Goal: Find specific page/section: Find specific page/section

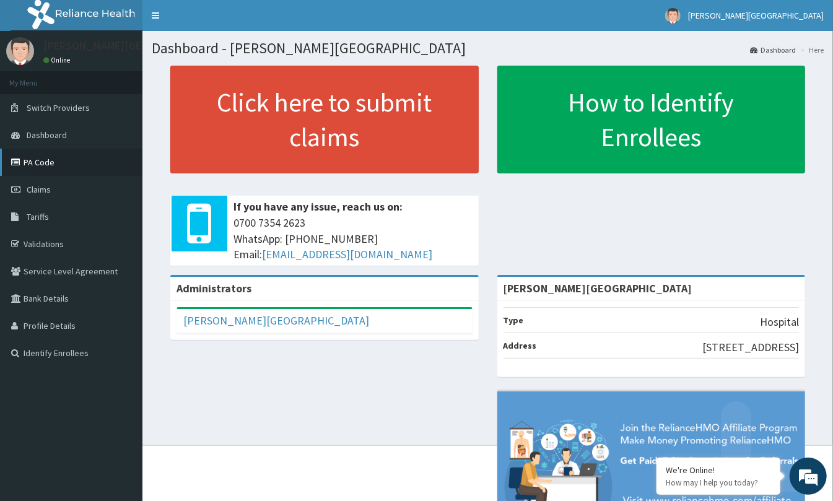
click at [35, 158] on link "PA Code" at bounding box center [71, 162] width 142 height 27
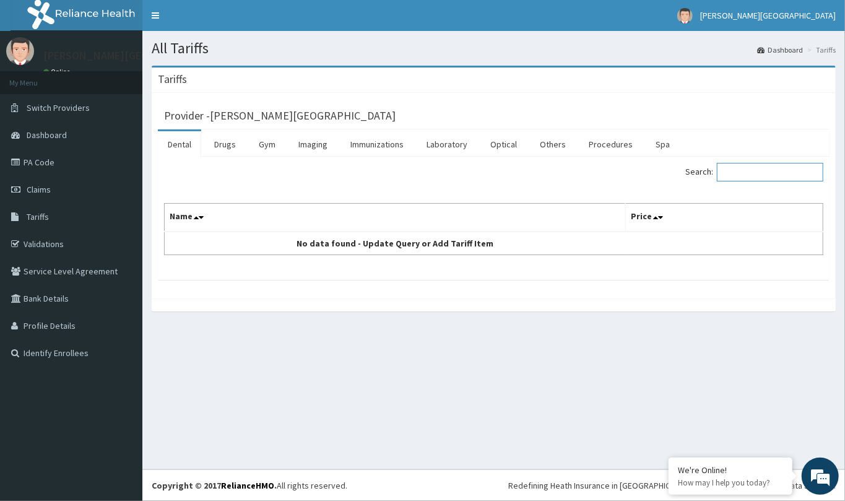
click at [743, 171] on input "Search:" at bounding box center [770, 172] width 106 height 19
type input "cipr"
click at [224, 142] on link "Drugs" at bounding box center [224, 144] width 41 height 26
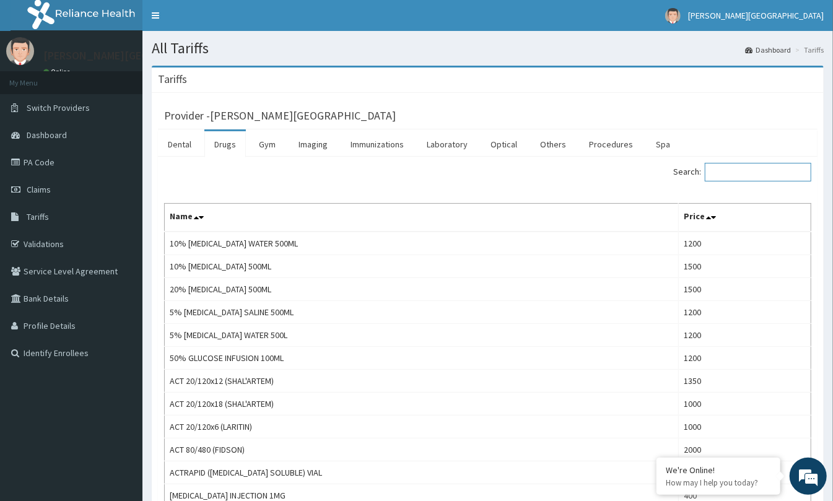
click at [716, 169] on input "Search:" at bounding box center [757, 172] width 106 height 19
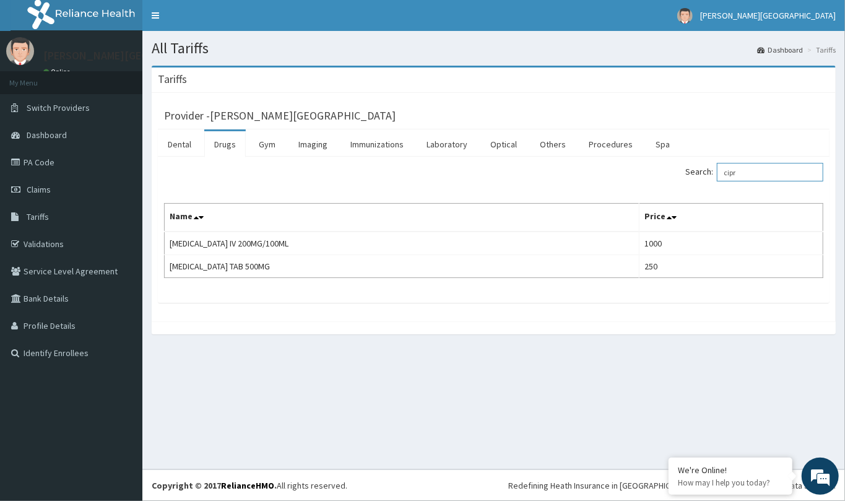
click at [744, 174] on input "cipr" at bounding box center [770, 172] width 106 height 19
type input "c"
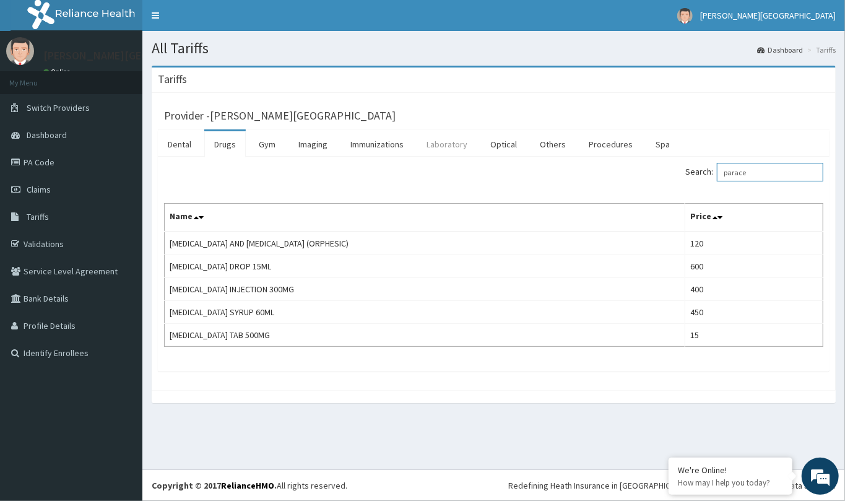
type input "parace"
click at [443, 150] on link "Laboratory" at bounding box center [447, 144] width 61 height 26
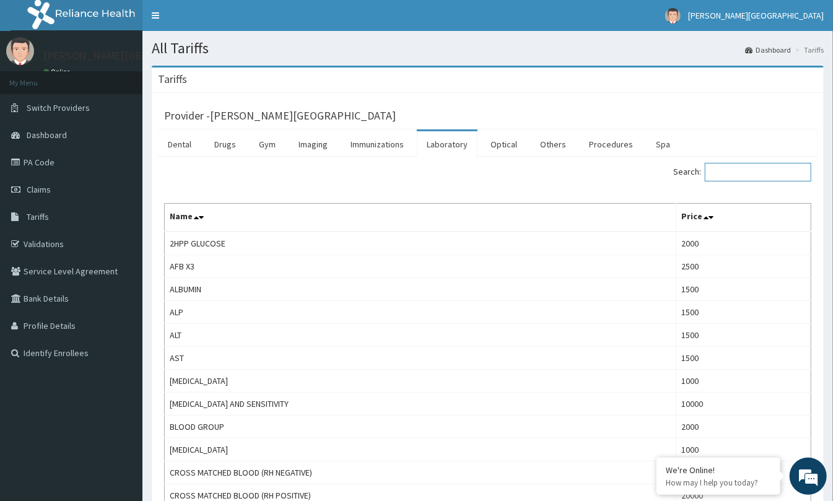
click at [731, 176] on input "Search:" at bounding box center [757, 172] width 106 height 19
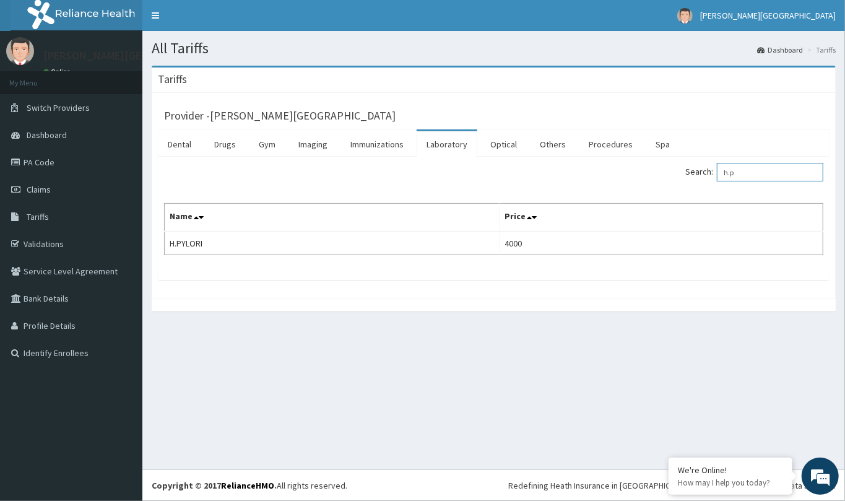
type input "h.p"
click at [58, 164] on link "PA Code" at bounding box center [71, 162] width 142 height 27
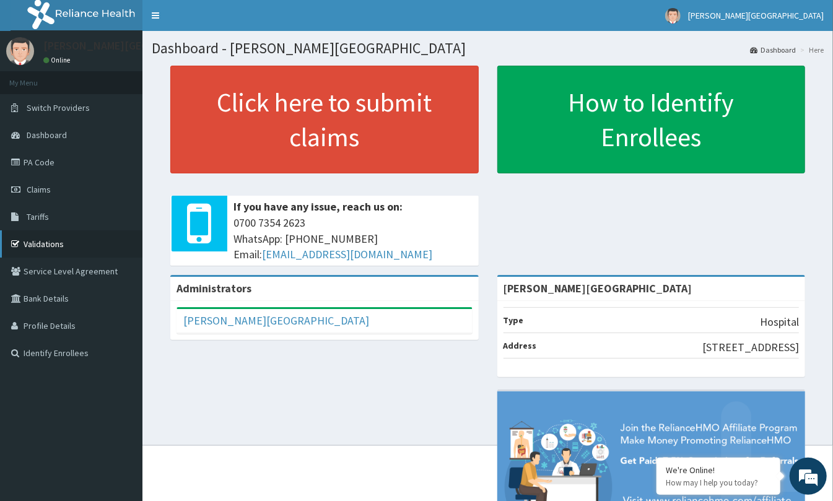
click at [57, 243] on link "Validations" at bounding box center [71, 243] width 142 height 27
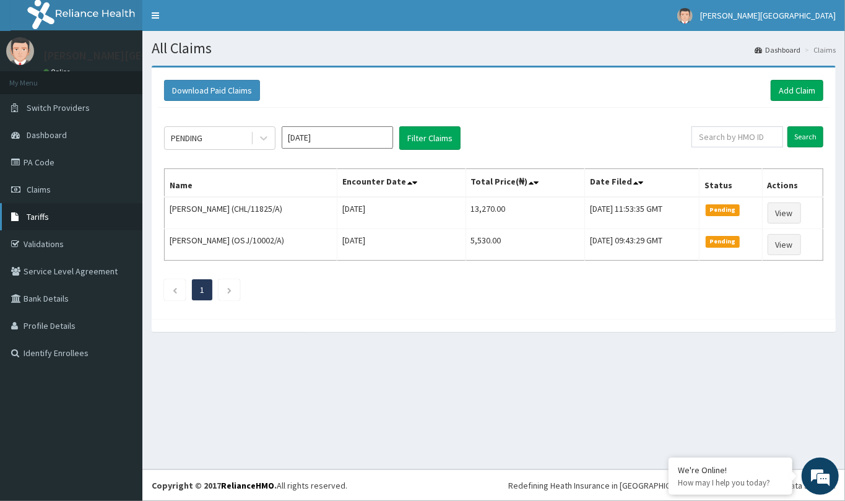
click at [25, 220] on link "Tariffs" at bounding box center [71, 216] width 142 height 27
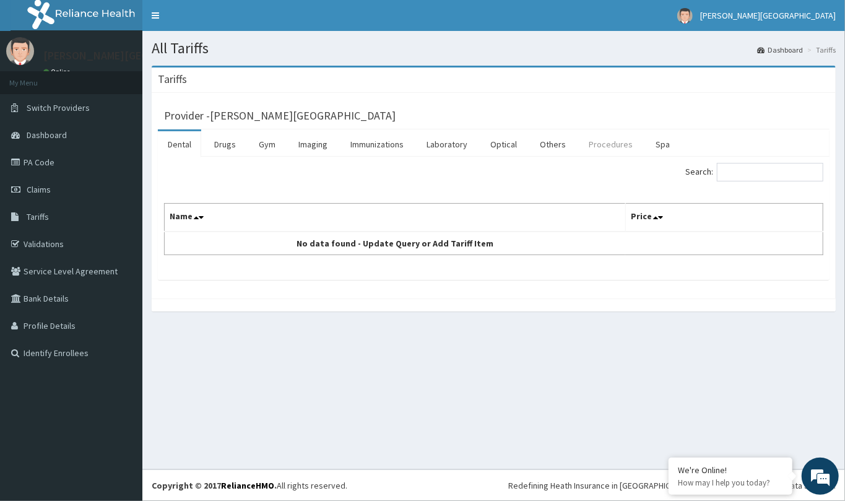
click at [602, 142] on link "Procedures" at bounding box center [611, 144] width 64 height 26
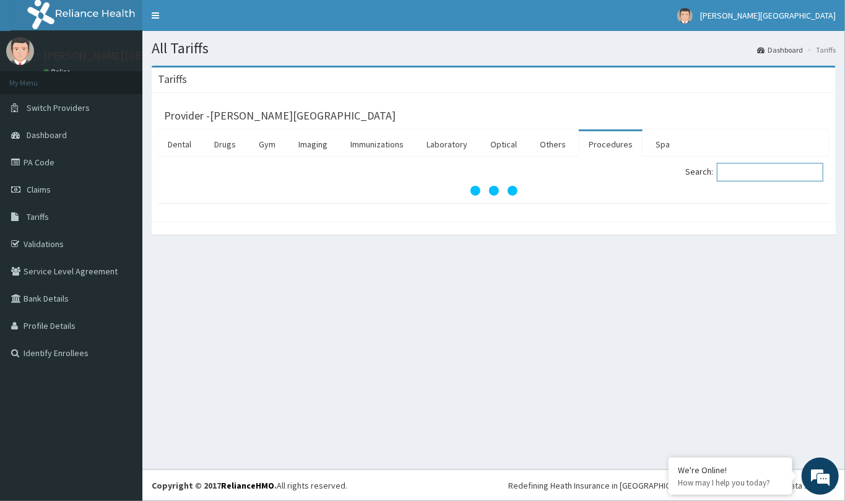
click at [743, 169] on input "Search:" at bounding box center [770, 172] width 106 height 19
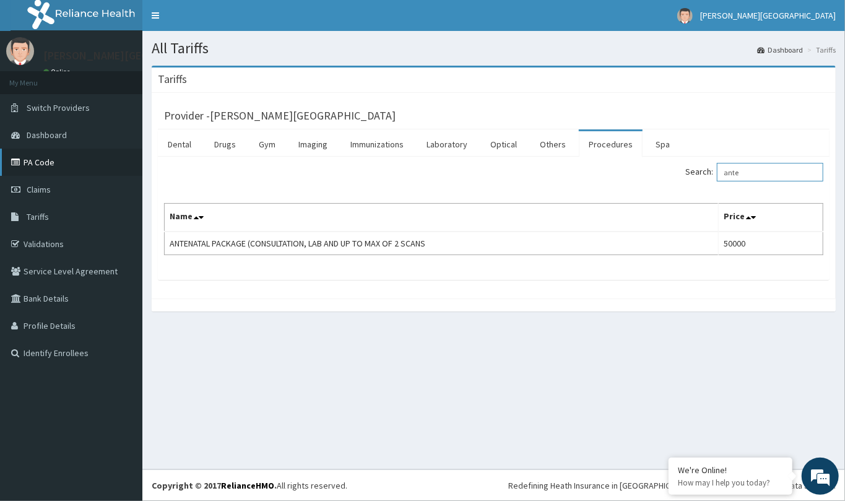
type input "ante"
click at [37, 161] on link "PA Code" at bounding box center [71, 162] width 142 height 27
